Goal: Book appointment/travel/reservation

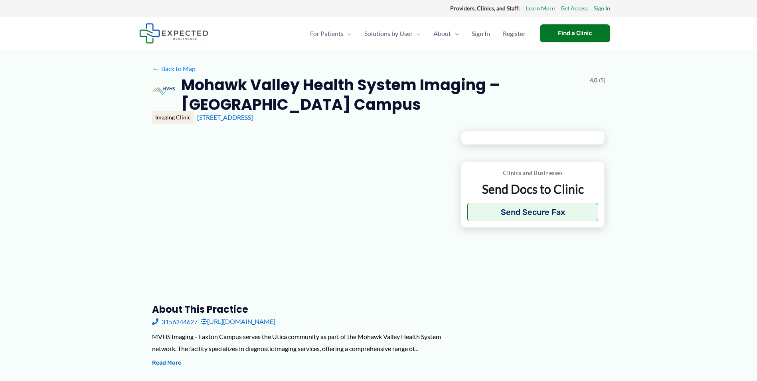
type input "**********"
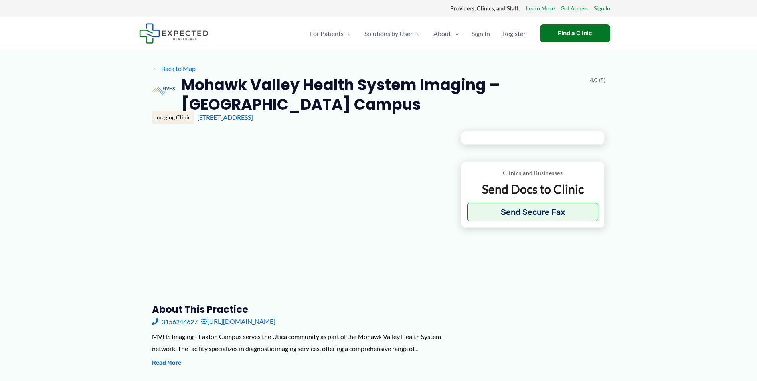
type input "**********"
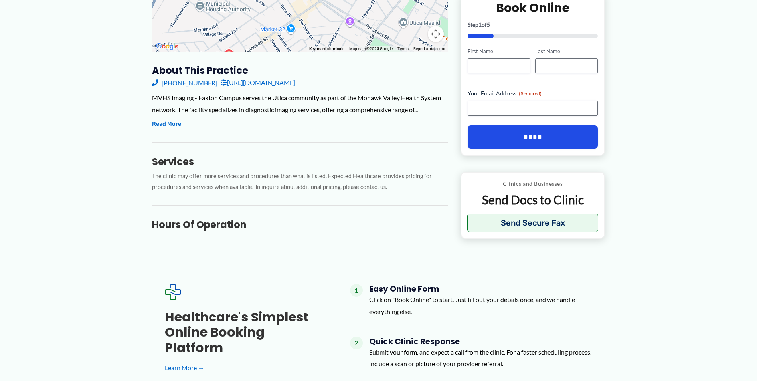
scroll to position [239, 0]
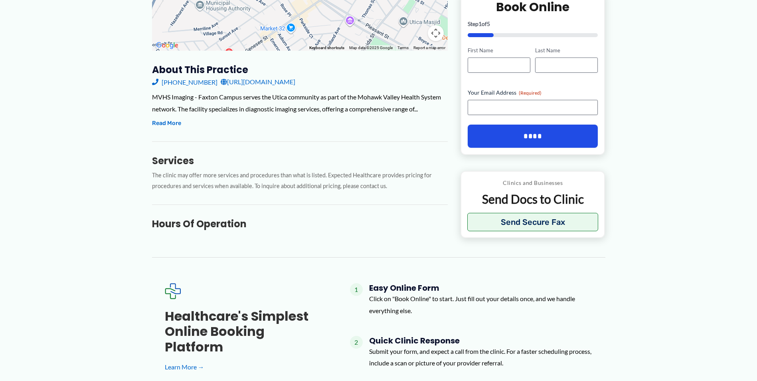
click at [284, 81] on link "[URL][DOMAIN_NAME]" at bounding box center [258, 82] width 75 height 12
